Goal: Find specific page/section: Find specific page/section

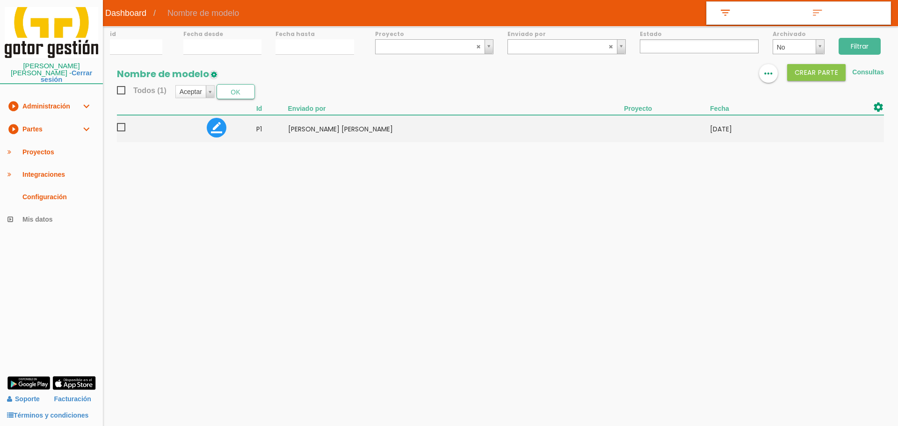
select select
drag, startPoint x: 69, startPoint y: 121, endPoint x: 72, endPoint y: 131, distance: 9.8
click at [69, 122] on link "play_circle_filled Partes expand_more" at bounding box center [51, 129] width 103 height 23
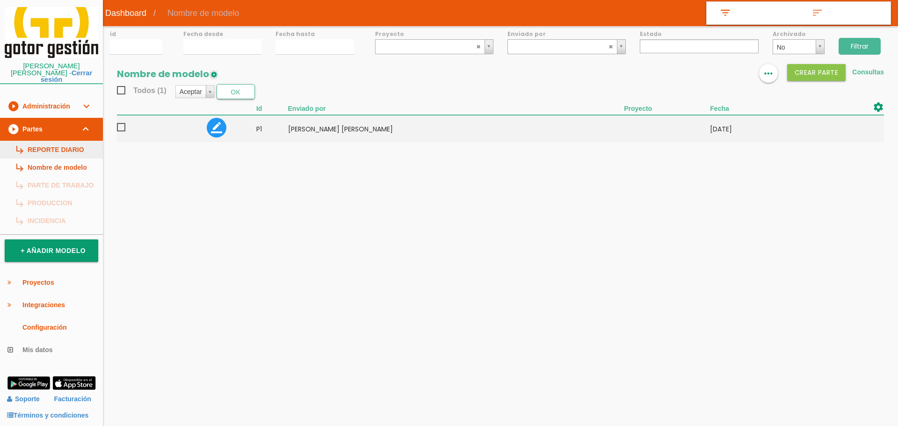
click at [77, 145] on link "subdirectory_arrow_right REPORTE DIARIO" at bounding box center [51, 150] width 103 height 18
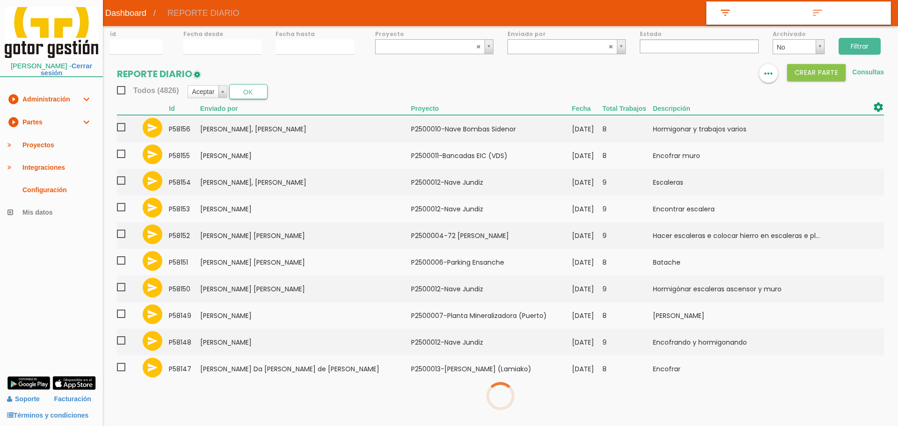
select select
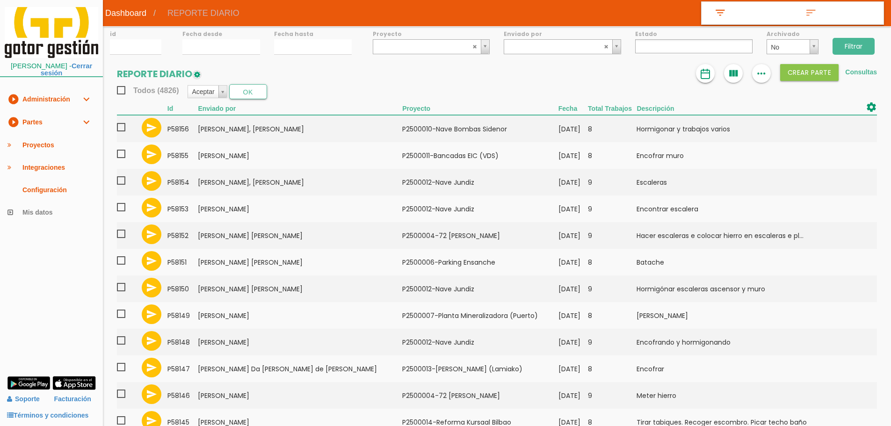
click at [709, 65] on link at bounding box center [705, 73] width 19 height 19
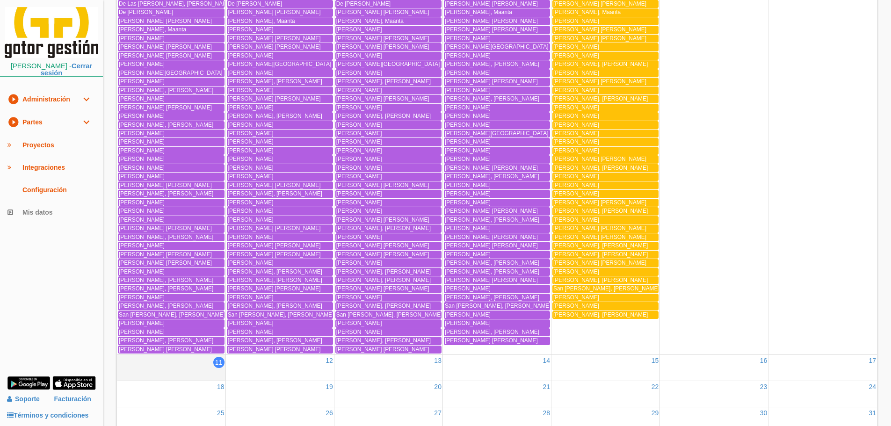
scroll to position [734, 0]
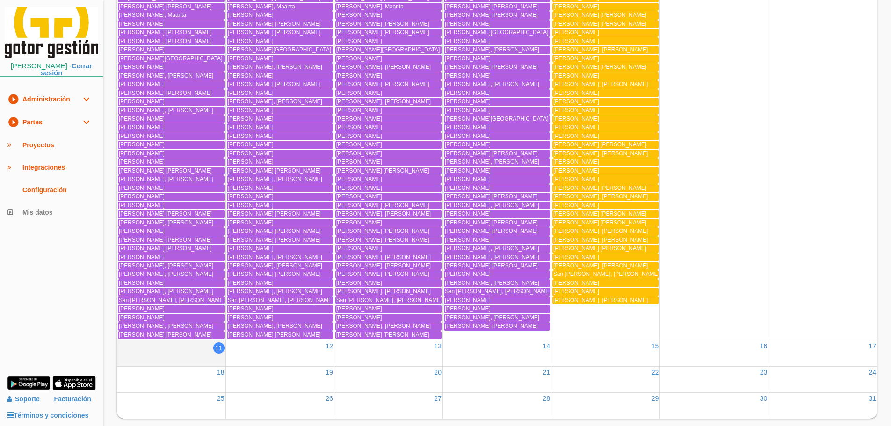
click at [71, 129] on link "play_circle_filled Partes expand_more" at bounding box center [51, 122] width 103 height 23
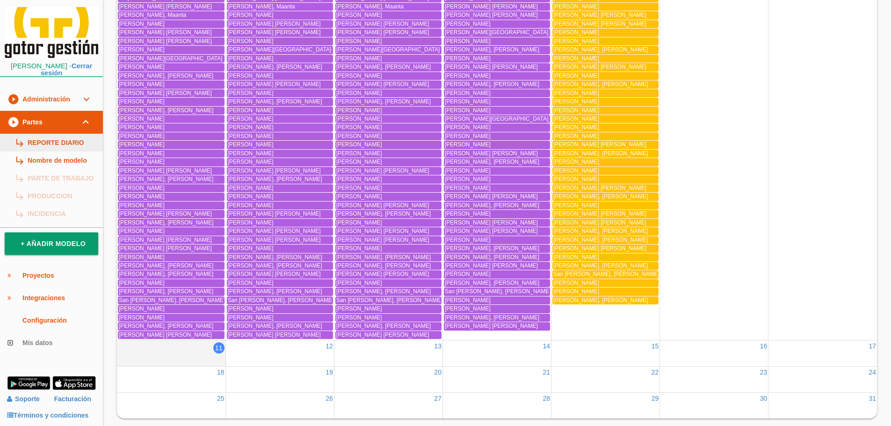
click at [70, 146] on link "subdirectory_arrow_right REPORTE DIARIO" at bounding box center [51, 143] width 103 height 18
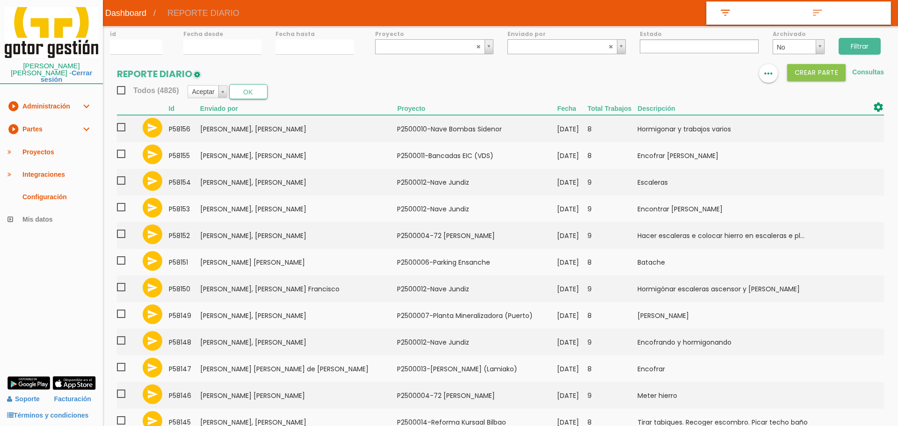
select select
